Goal: Information Seeking & Learning: Learn about a topic

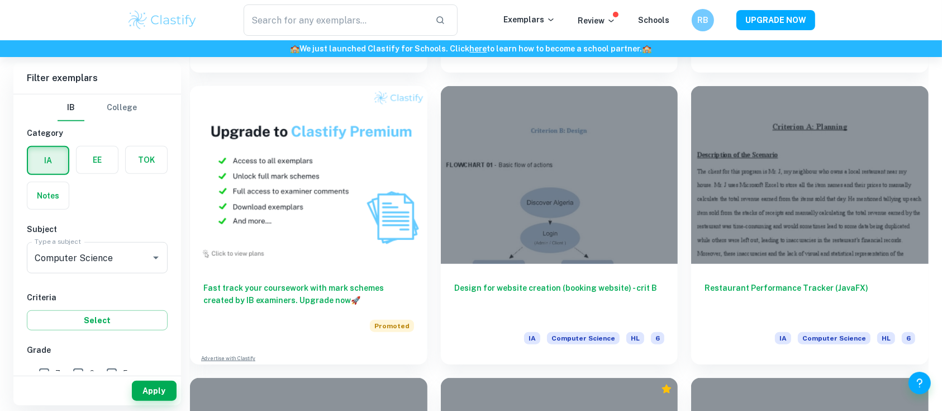
scroll to position [873, 0]
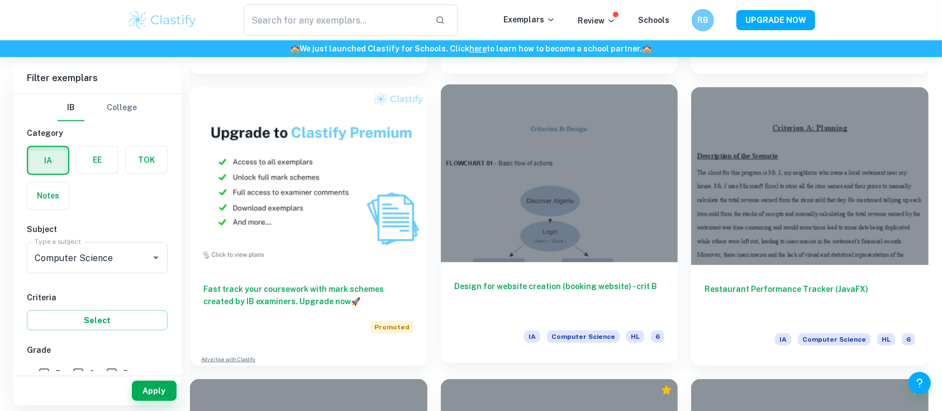
click at [564, 210] on div at bounding box center [559, 173] width 237 height 178
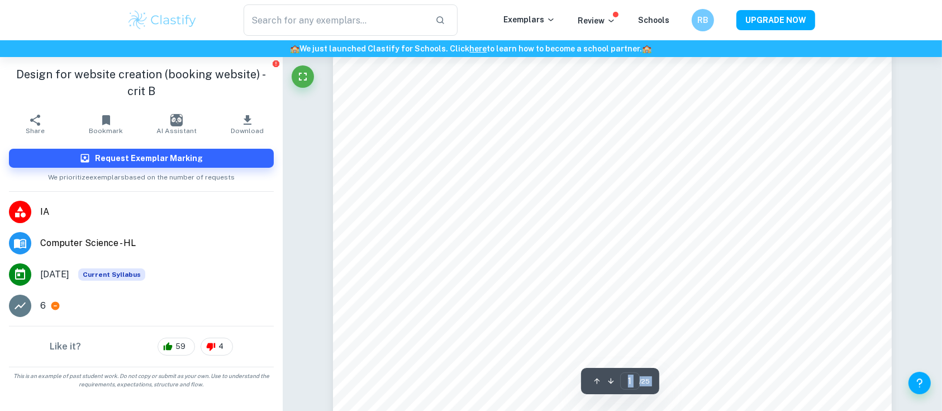
scroll to position [202, 0]
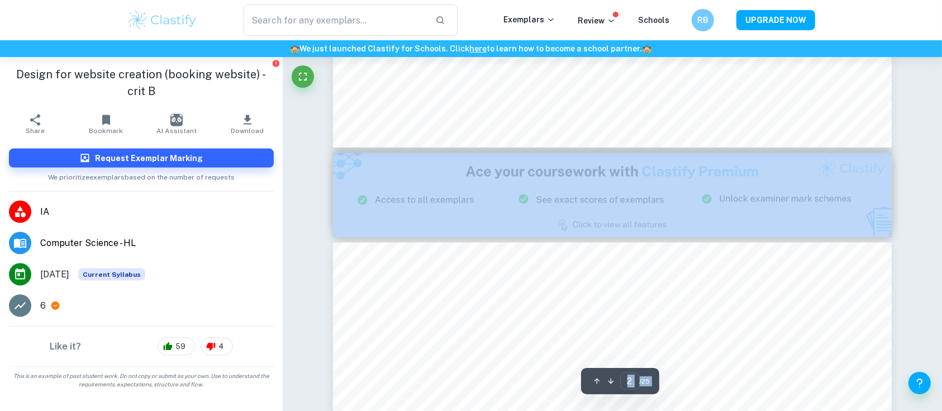
type input "3"
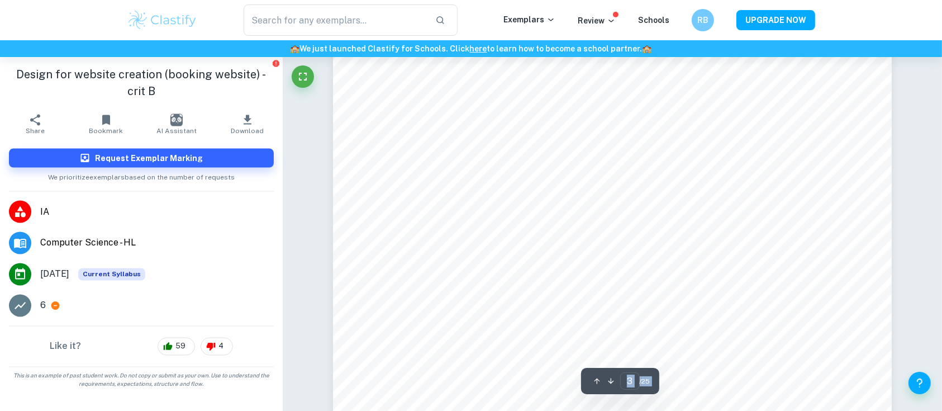
scroll to position [1922, 0]
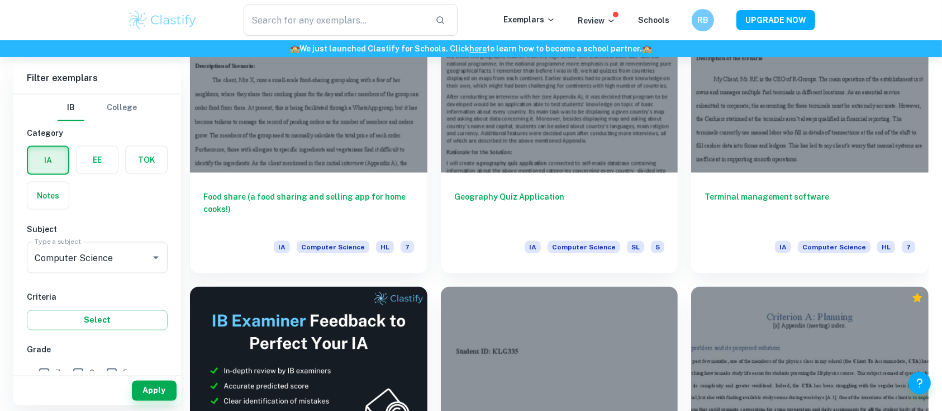
scroll to position [1726, 0]
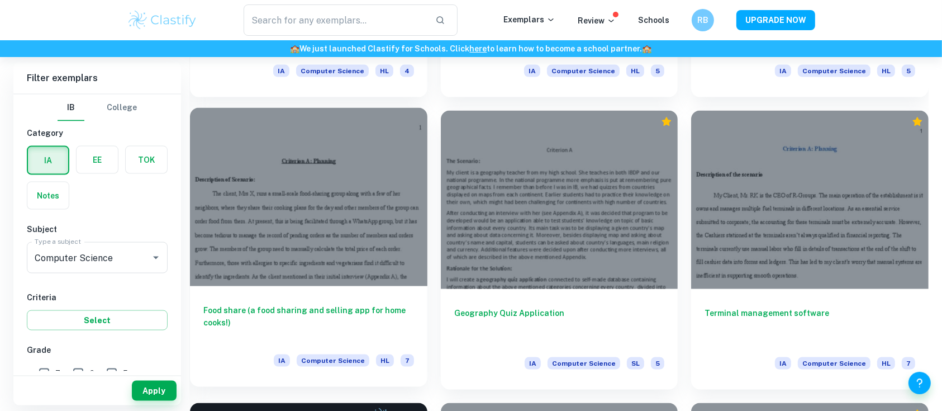
click at [353, 240] on div at bounding box center [308, 197] width 237 height 178
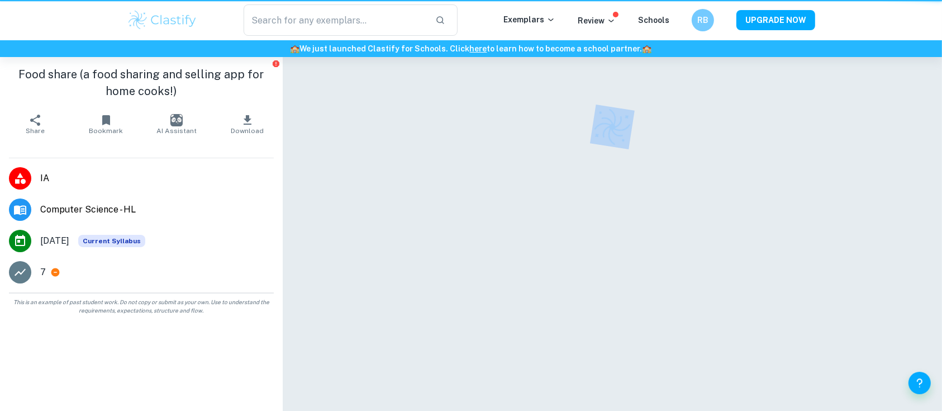
click at [353, 240] on div at bounding box center [612, 250] width 559 height 386
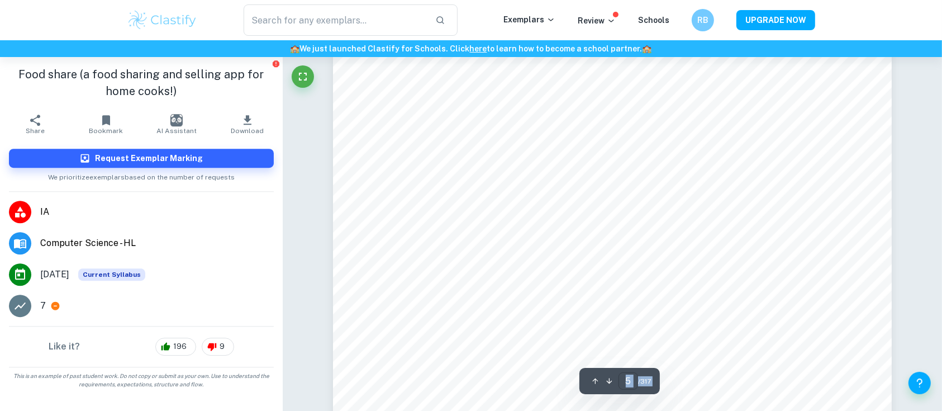
scroll to position [3308, 0]
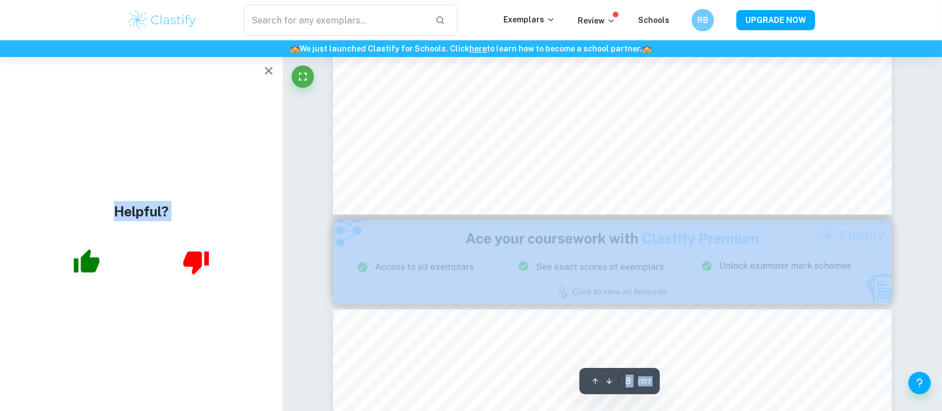
type input "9"
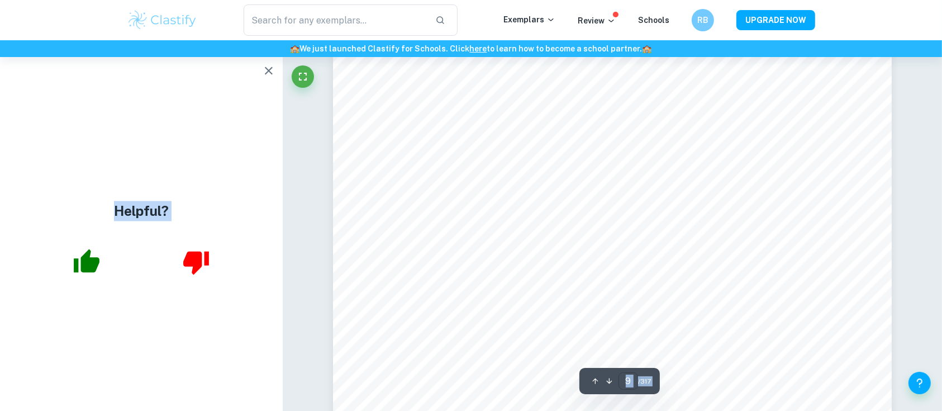
scroll to position [6207, 0]
